Goal: Task Accomplishment & Management: Use online tool/utility

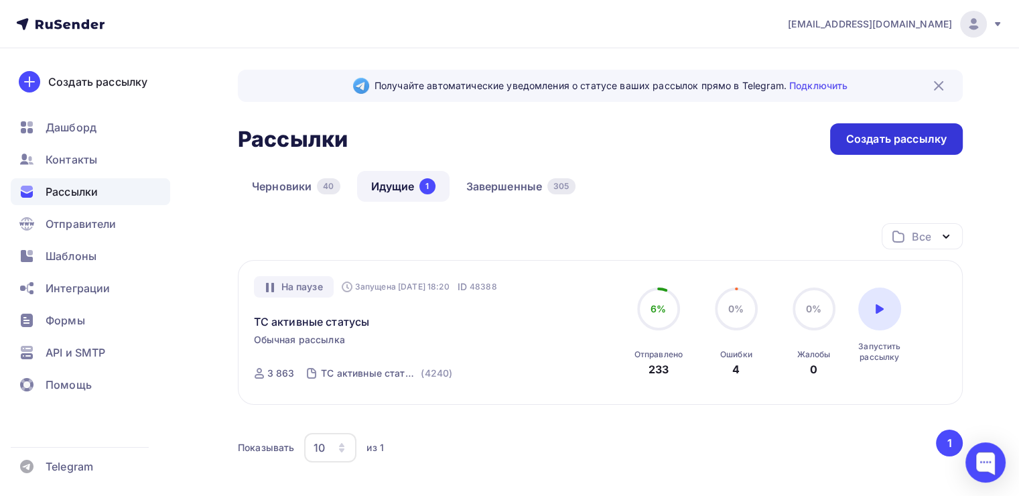
click at [849, 142] on div "Создать рассылку" at bounding box center [897, 138] width 101 height 15
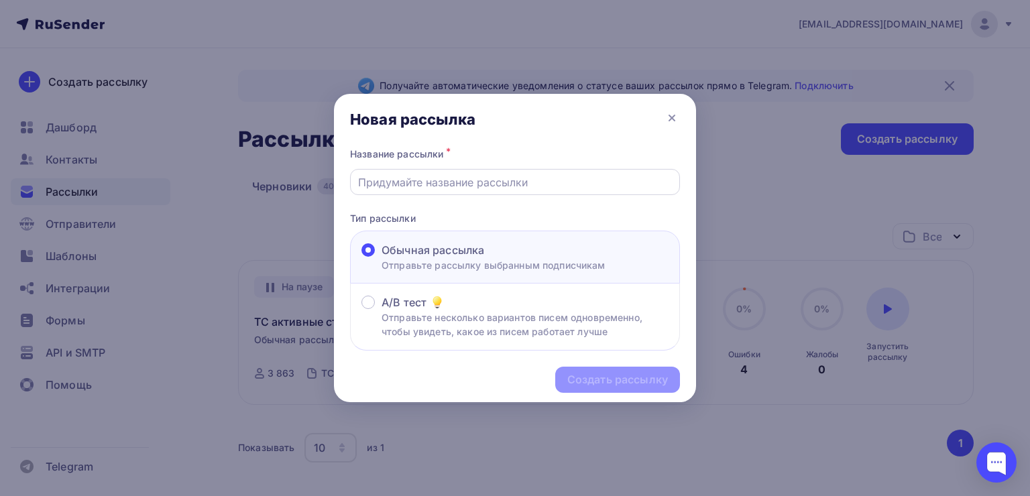
click at [418, 184] on input "text" at bounding box center [515, 182] width 314 height 16
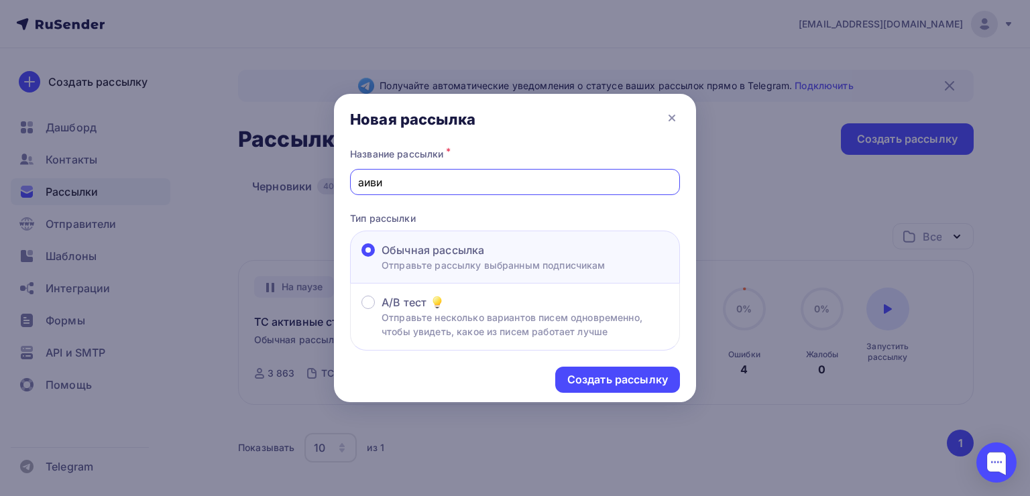
type input "аиви"
click at [570, 374] on div "Создать рассылку" at bounding box center [617, 379] width 101 height 15
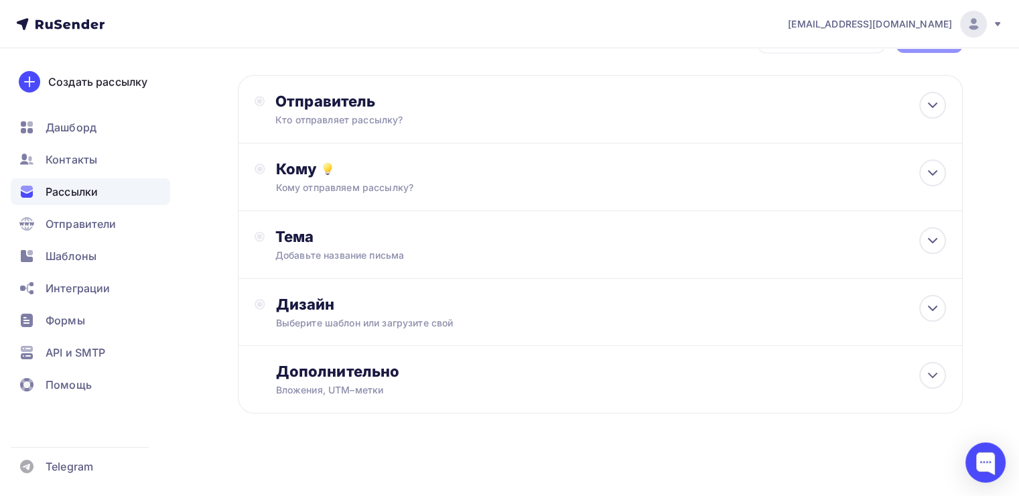
scroll to position [51, 0]
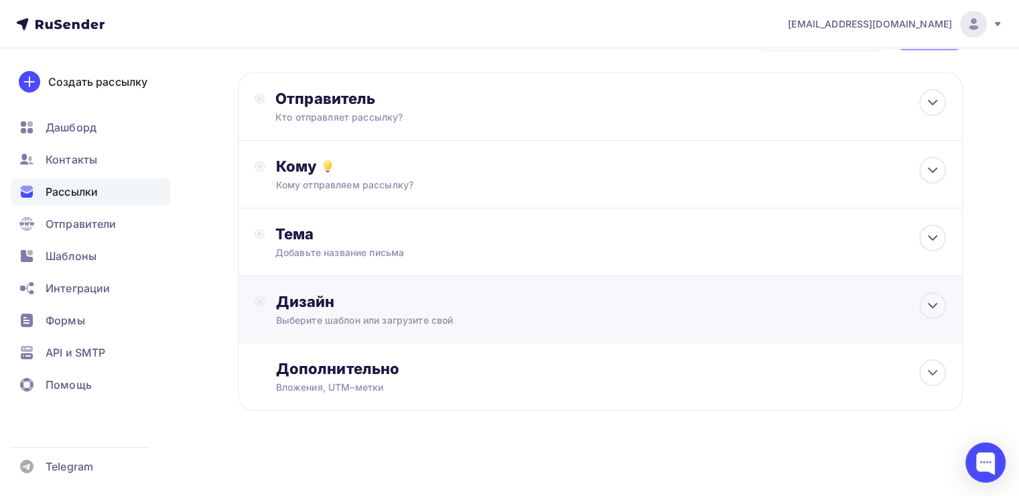
click at [480, 286] on div "Дизайн Выберите шаблон или загрузите свой" at bounding box center [600, 309] width 725 height 67
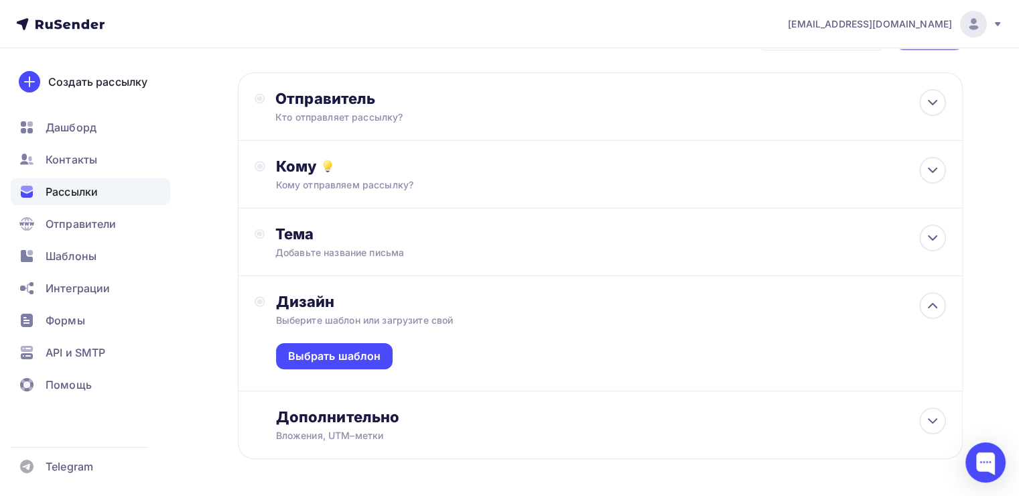
scroll to position [99, 0]
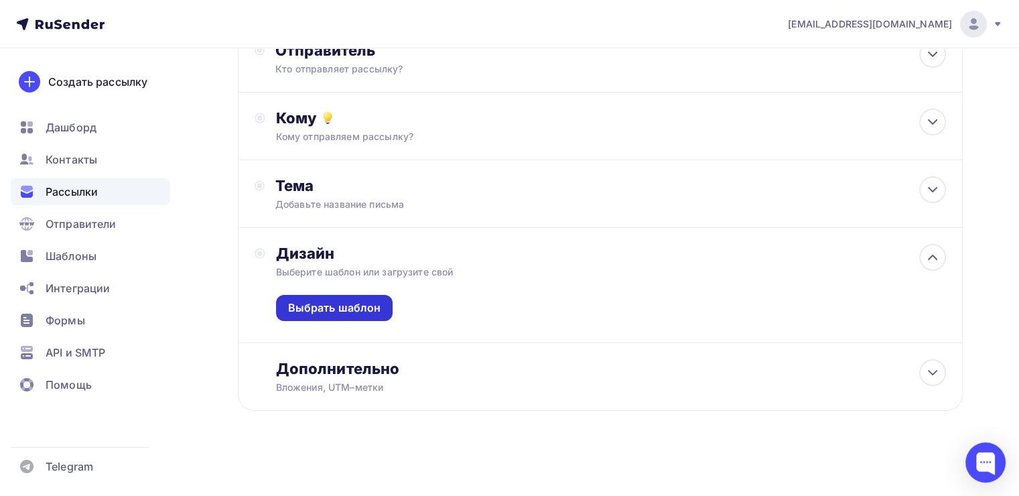
click at [345, 308] on div "Выбрать шаблон" at bounding box center [334, 307] width 93 height 15
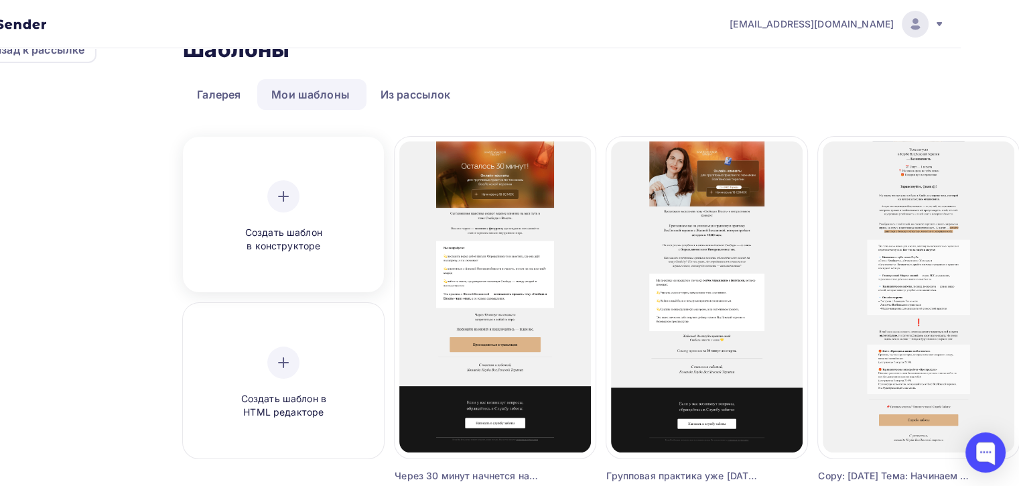
scroll to position [0, 59]
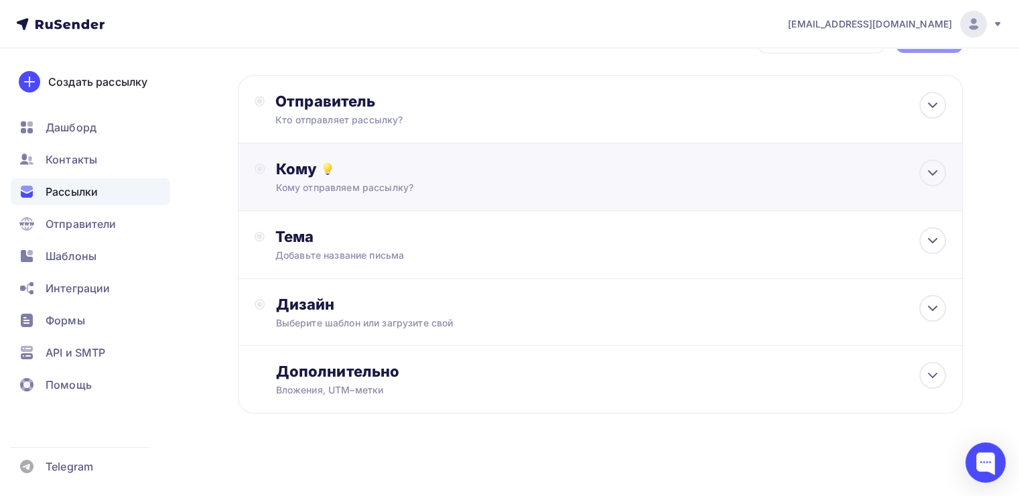
scroll to position [51, 0]
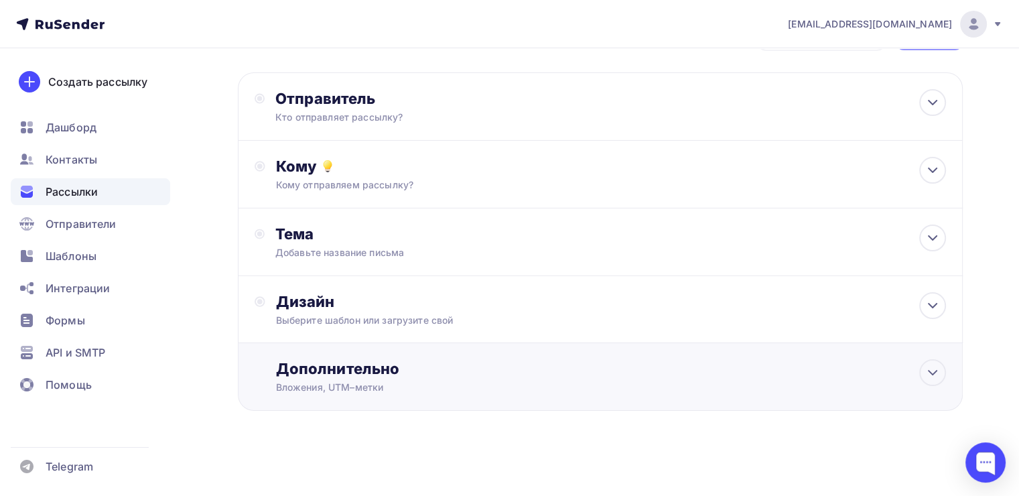
click at [440, 346] on div "Дополнительно Вложения, UTM–метки Вложения Добавить файл Максимальный суммарный…" at bounding box center [600, 377] width 725 height 68
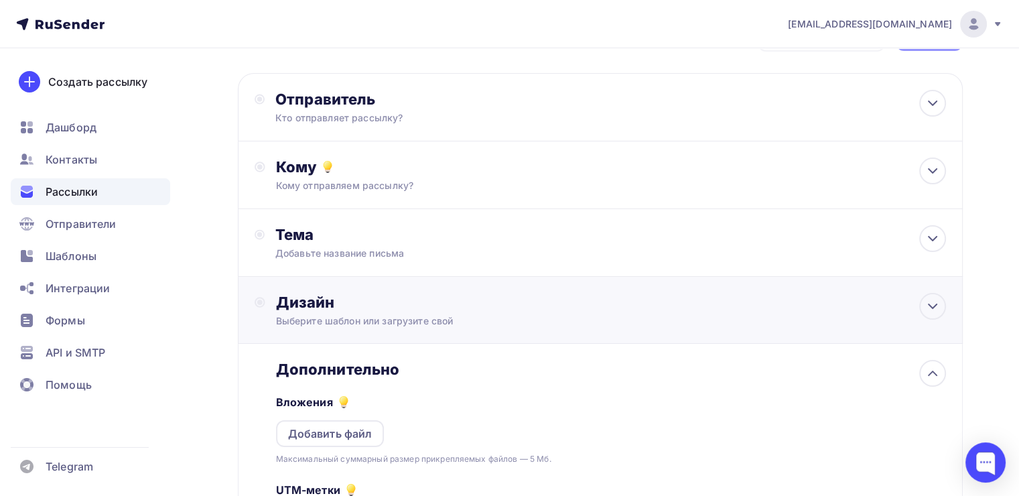
scroll to position [0, 0]
click at [427, 322] on div "Выберите шаблон или загрузите свой" at bounding box center [577, 320] width 603 height 13
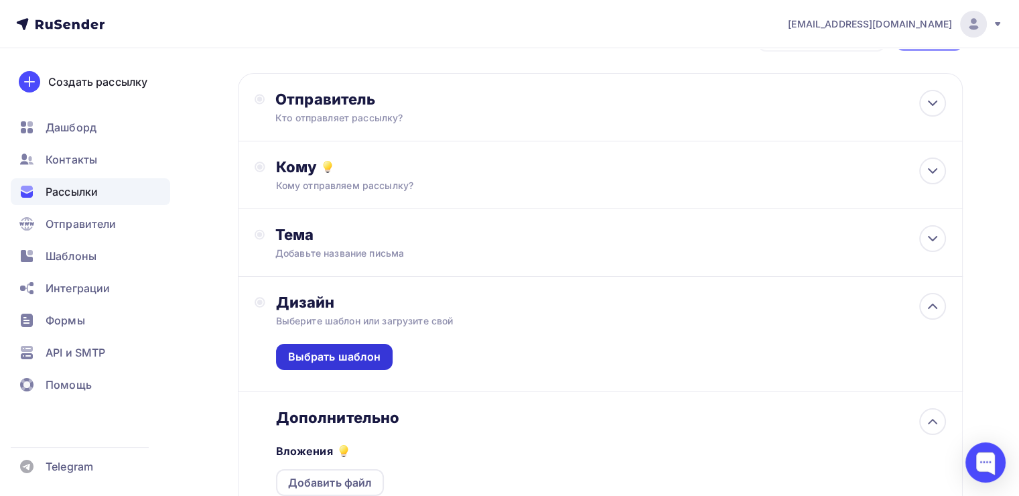
click at [351, 357] on div "Выбрать шаблон" at bounding box center [334, 356] width 93 height 15
